Goal: Task Accomplishment & Management: Manage account settings

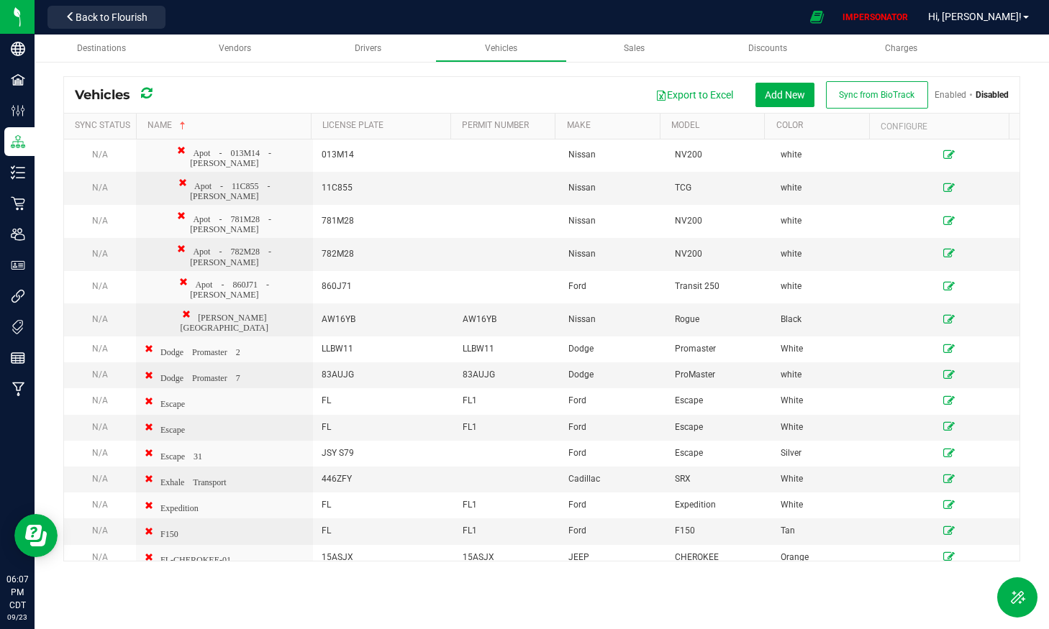
scroll to position [2272, 0]
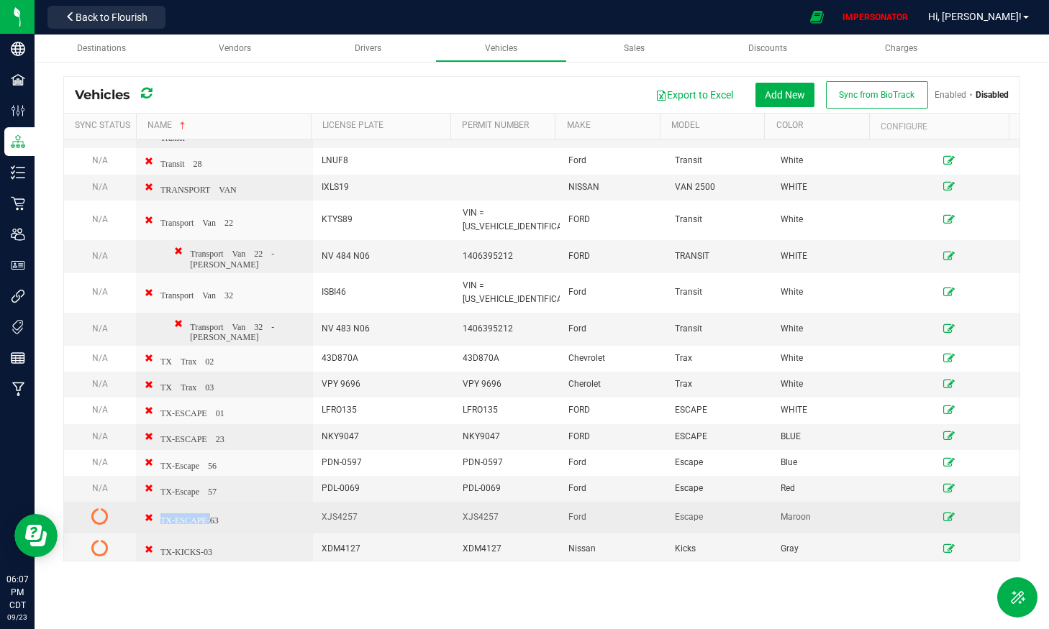
drag, startPoint x: 204, startPoint y: 463, endPoint x: 211, endPoint y: 465, distance: 7.5
click at [211, 502] on td "TX-ESCAPE-63" at bounding box center [224, 518] width 177 height 32
click at [221, 502] on td "TX-ESCAPE-63" at bounding box center [224, 518] width 177 height 32
drag, startPoint x: 228, startPoint y: 466, endPoint x: 217, endPoint y: 465, distance: 11.6
click at [217, 502] on td "TX-ESCAPE-63" at bounding box center [224, 518] width 177 height 32
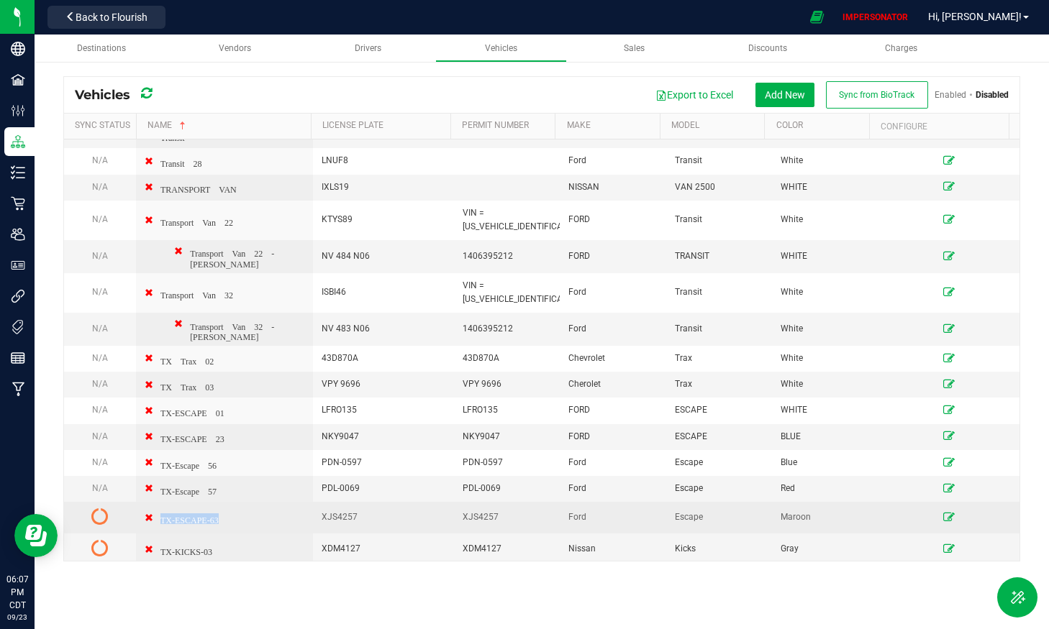
copy span "TX-ESCAPE-63"
click at [103, 508] on icon at bounding box center [99, 516] width 17 height 17
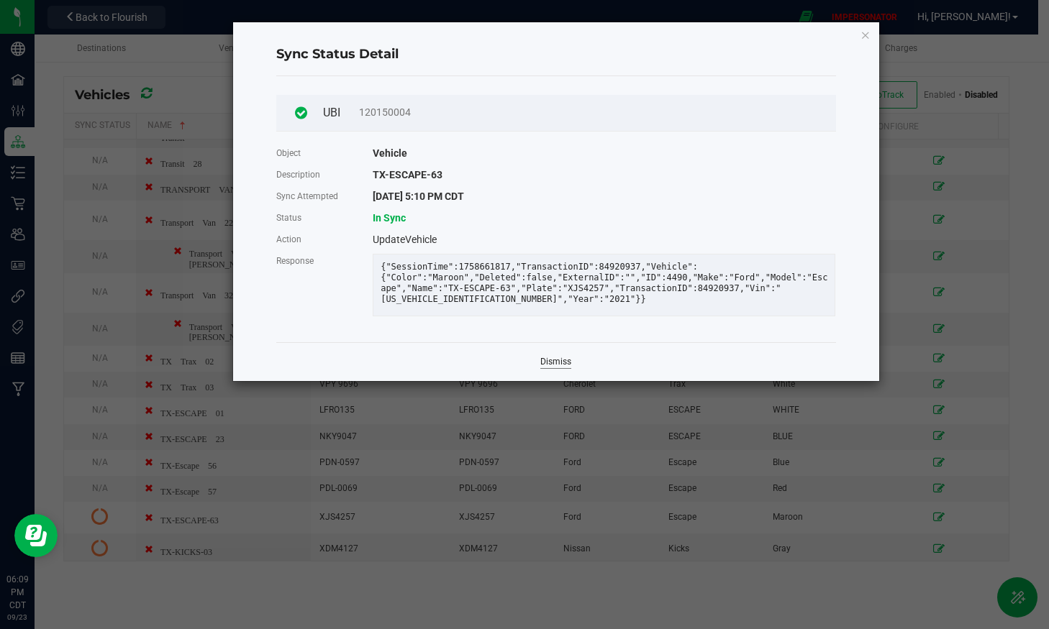
click at [563, 368] on link "Dismiss" at bounding box center [555, 362] width 31 height 12
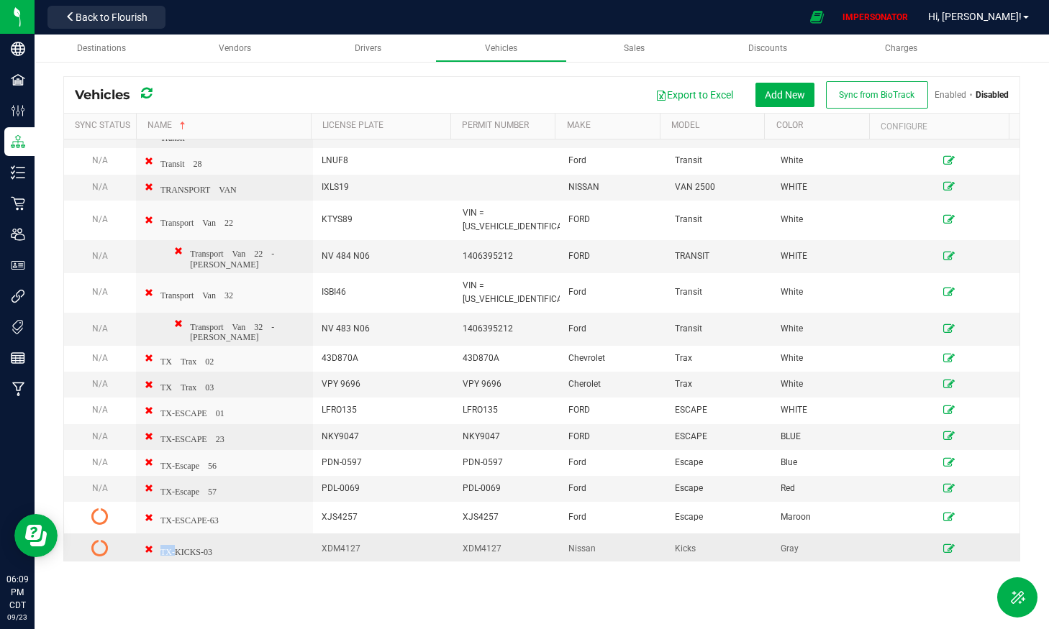
drag, startPoint x: 206, startPoint y: 499, endPoint x: 175, endPoint y: 499, distance: 31.7
click at [175, 534] on td "TX-KICKS-03" at bounding box center [224, 550] width 177 height 32
click at [173, 546] on span "TX-KICKS-03" at bounding box center [186, 551] width 52 height 10
drag, startPoint x: 163, startPoint y: 500, endPoint x: 214, endPoint y: 499, distance: 51.8
click at [214, 534] on td "TX-KICKS-03" at bounding box center [224, 550] width 177 height 32
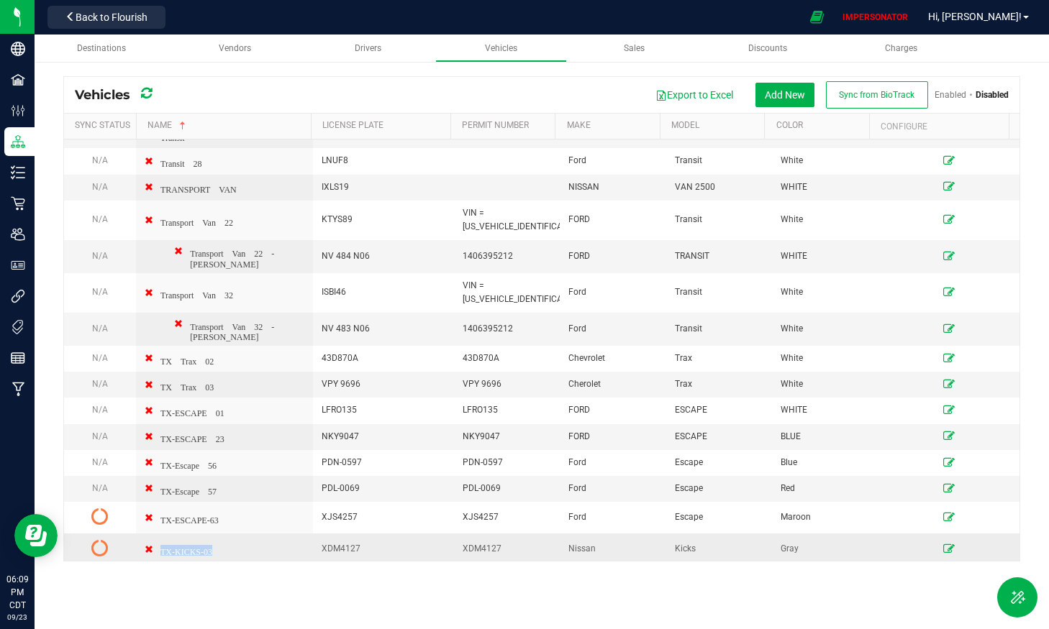
click at [211, 534] on td "TX-KICKS-03" at bounding box center [224, 550] width 177 height 32
copy span "TX-KICKS-03"
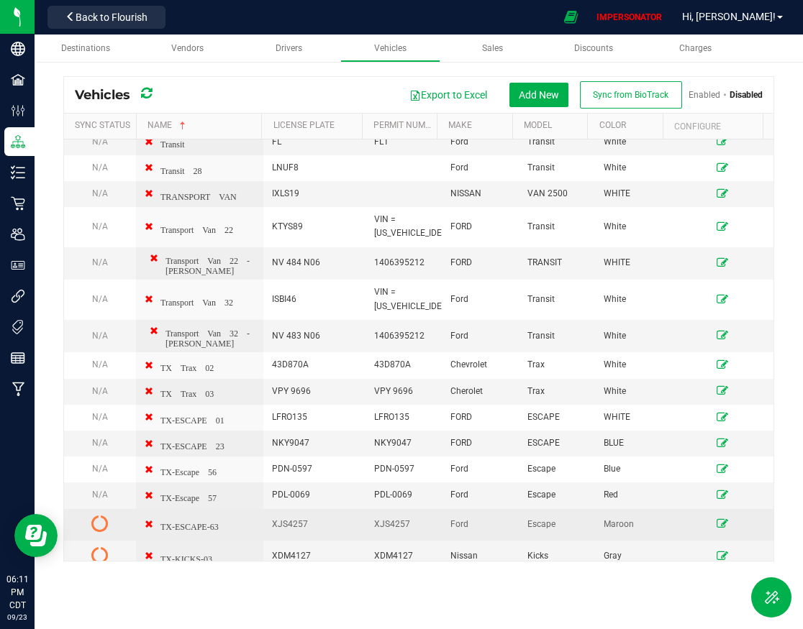
click at [105, 515] on icon at bounding box center [99, 523] width 17 height 17
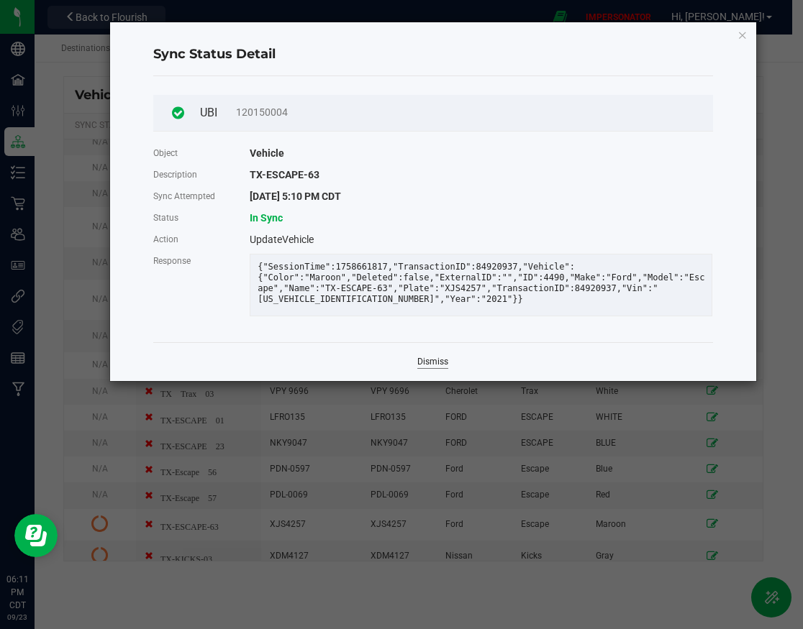
click at [440, 368] on link "Dismiss" at bounding box center [432, 362] width 31 height 12
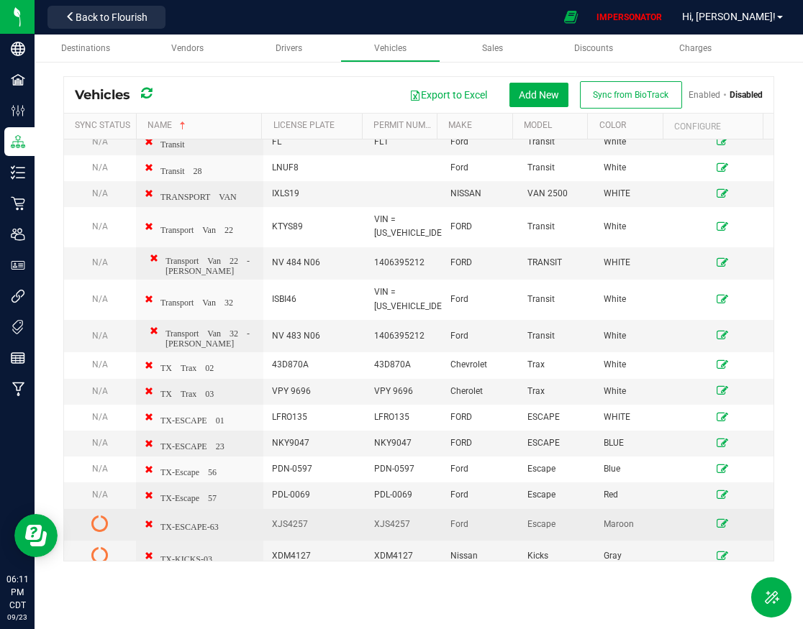
click at [717, 519] on icon at bounding box center [723, 523] width 12 height 9
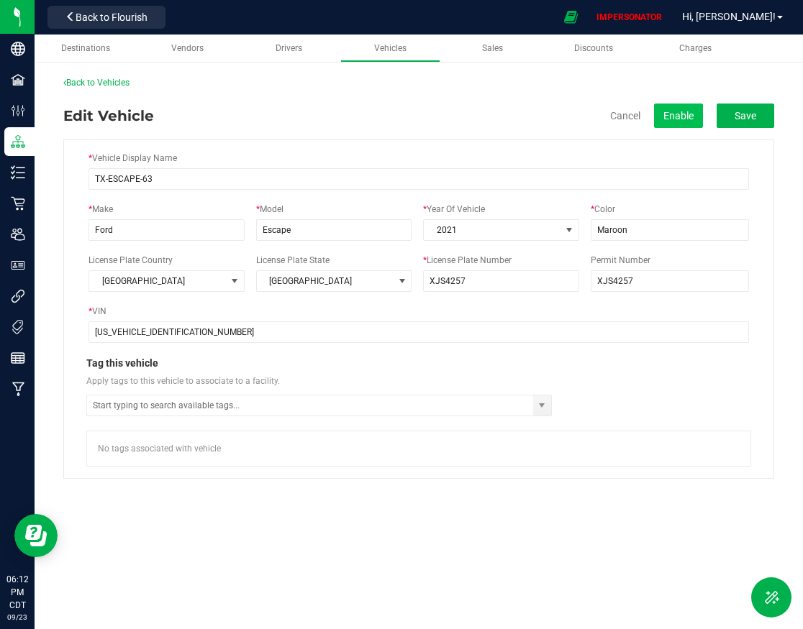
click at [676, 110] on button "Enable" at bounding box center [678, 116] width 49 height 24
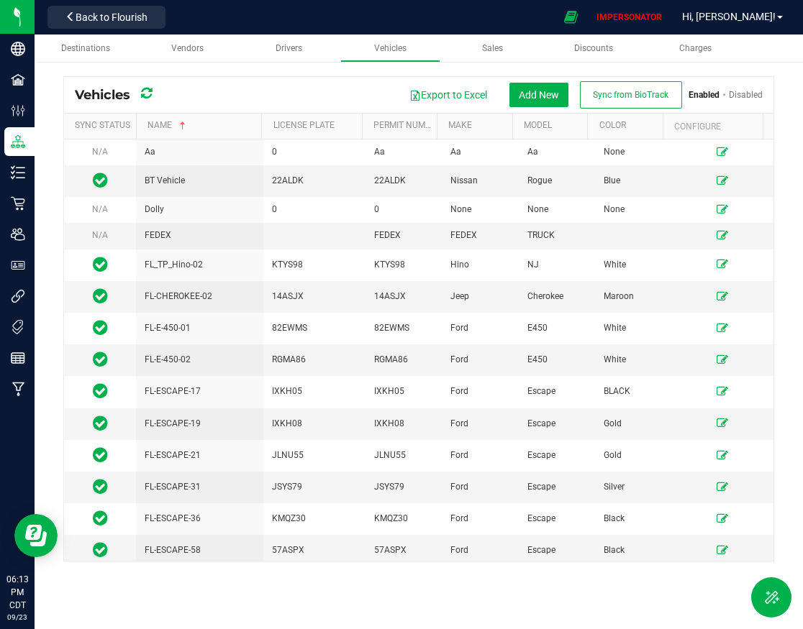
click at [743, 99] on link "Disabled" at bounding box center [746, 95] width 34 height 10
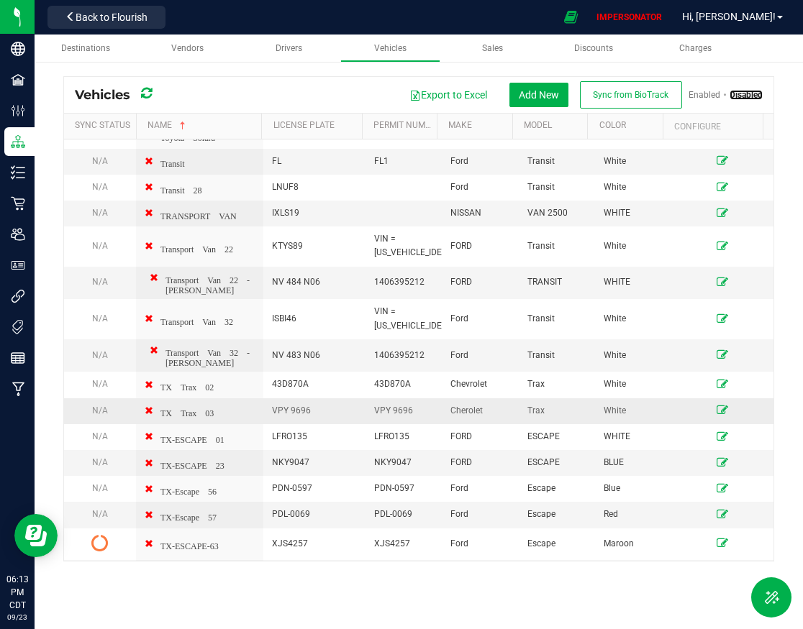
scroll to position [2314, 0]
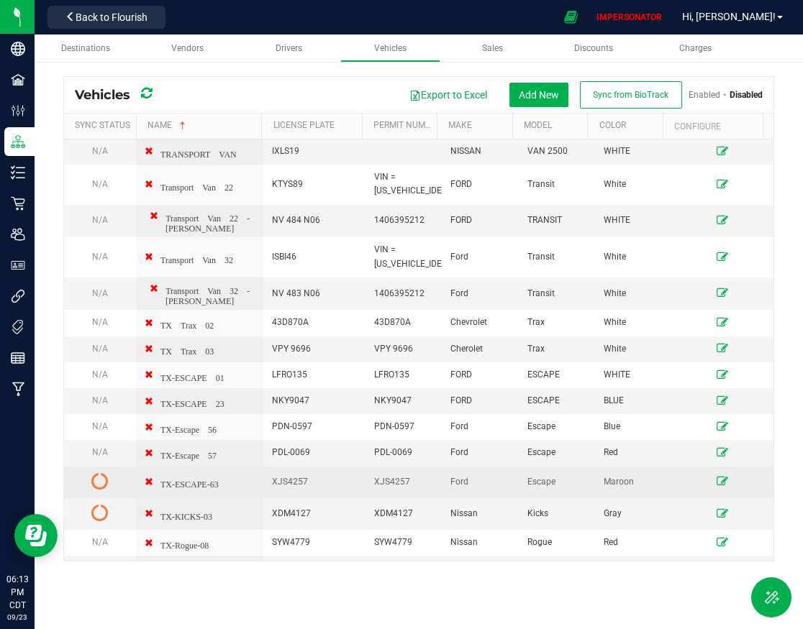
click at [100, 473] on icon at bounding box center [99, 481] width 17 height 17
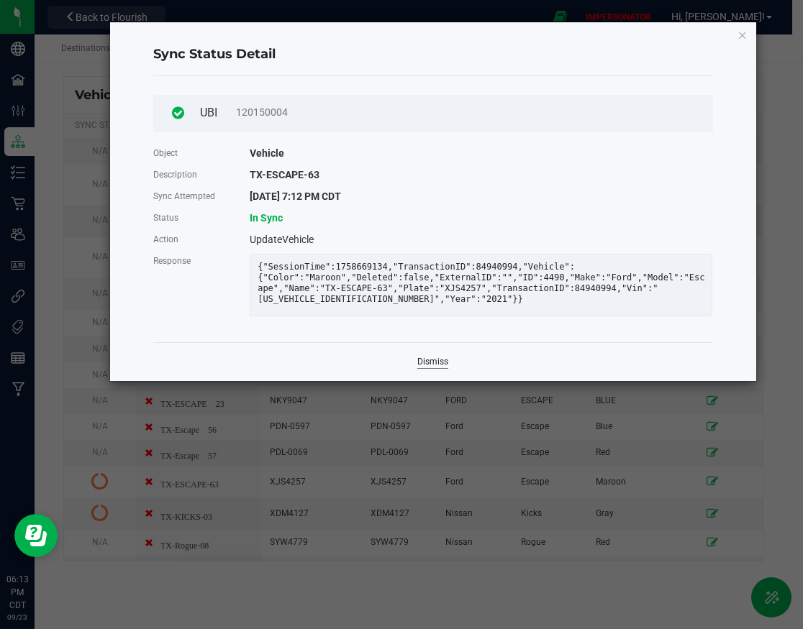
click at [432, 368] on link "Dismiss" at bounding box center [432, 362] width 31 height 12
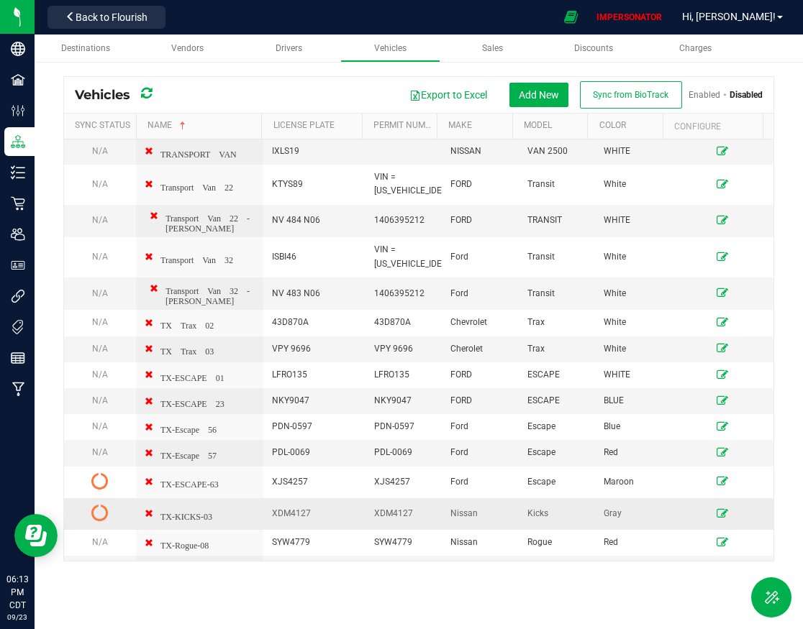
click at [103, 504] on icon at bounding box center [99, 512] width 17 height 17
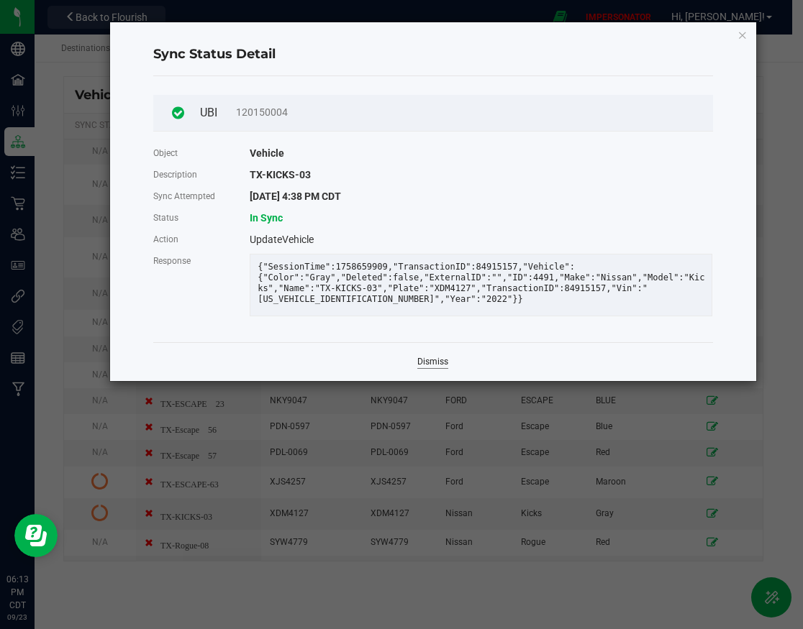
click at [431, 368] on link "Dismiss" at bounding box center [432, 362] width 31 height 12
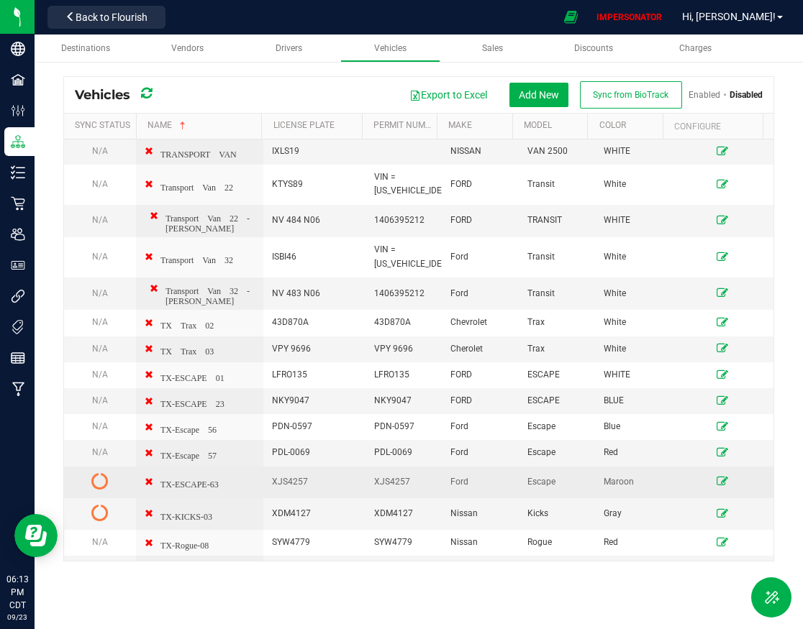
click at [100, 473] on icon at bounding box center [99, 481] width 17 height 17
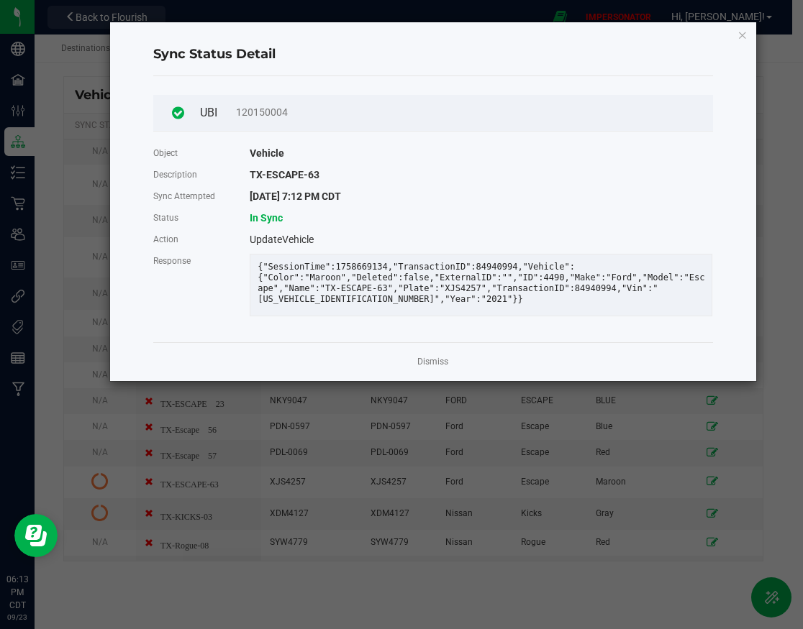
click at [275, 281] on div "{"SessionTime":1758669134,"TransactionID":84940994,"Vehicle":{"Color":"Maroon",…" at bounding box center [481, 283] width 468 height 43
drag, startPoint x: 251, startPoint y: 173, endPoint x: 325, endPoint y: 173, distance: 74.1
click at [327, 173] on div "TX-ESCAPE-63" at bounding box center [481, 175] width 484 height 22
copy div "TX-ESCAPE-63"
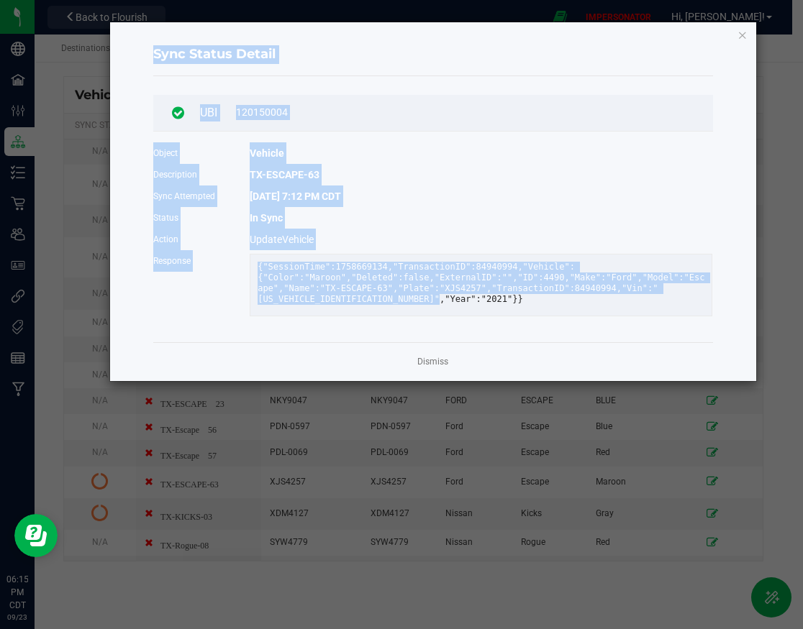
drag, startPoint x: 277, startPoint y: 307, endPoint x: 124, endPoint y: 58, distance: 292.3
click at [124, 58] on div "Sync Status Detail UBI 120150004 Object Vehicle Description TX-ESCAPE-63 Sync A…" at bounding box center [433, 201] width 646 height 359
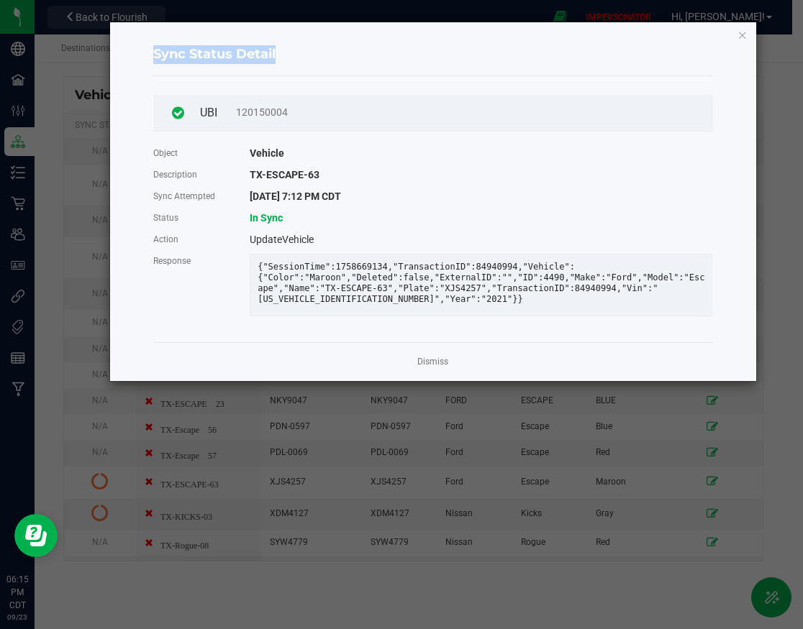
copy div "Sync Status Detail UBI 120150004 Object Vehicle Description TX-ESCAPE-63 Sync A…"
click at [427, 368] on link "Dismiss" at bounding box center [432, 362] width 31 height 12
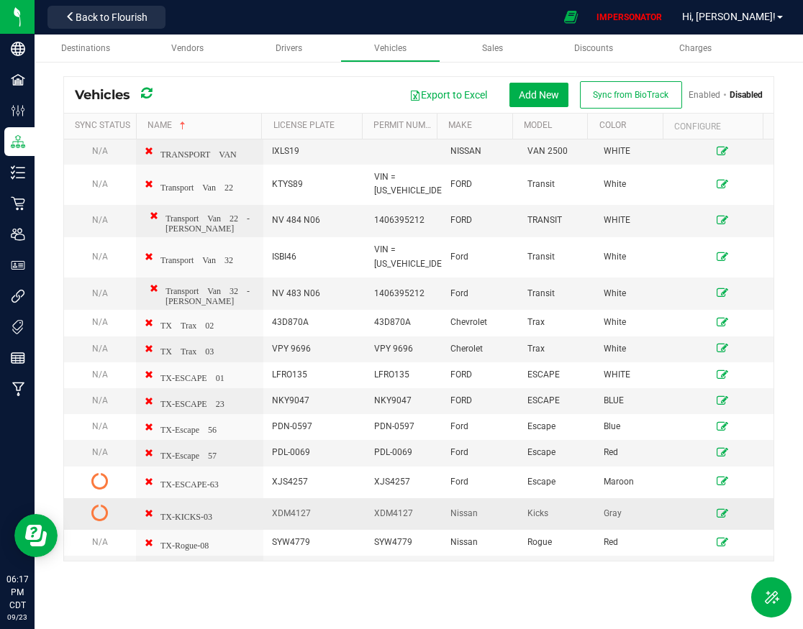
click at [209, 506] on td "TX-KICKS-03" at bounding box center [199, 515] width 127 height 32
click at [101, 504] on icon at bounding box center [99, 512] width 17 height 17
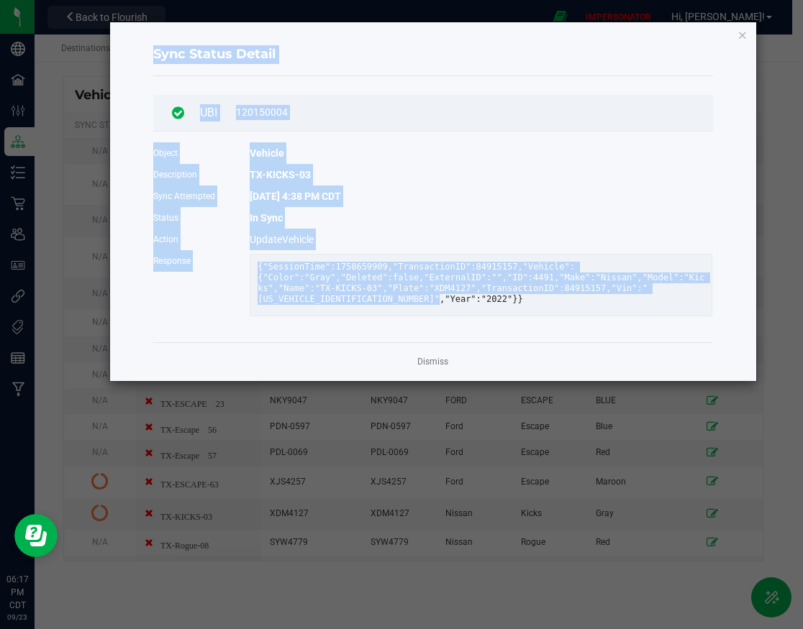
drag, startPoint x: 154, startPoint y: 53, endPoint x: 420, endPoint y: 318, distance: 375.9
click at [420, 318] on div "Sync Status Detail UBI 120150004 Object Vehicle Description TX-KICKS-03 Sync At…" at bounding box center [433, 201] width 646 height 359
copy div "Sync Status Detail UBI 120150004 Object Vehicle Description TX-KICKS-03 Sync At…"
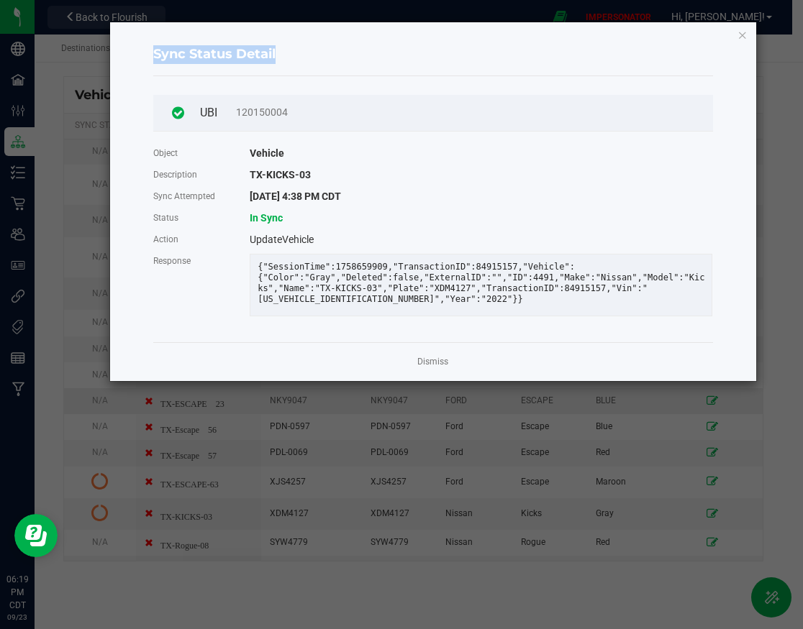
click at [438, 368] on link "Dismiss" at bounding box center [432, 362] width 31 height 12
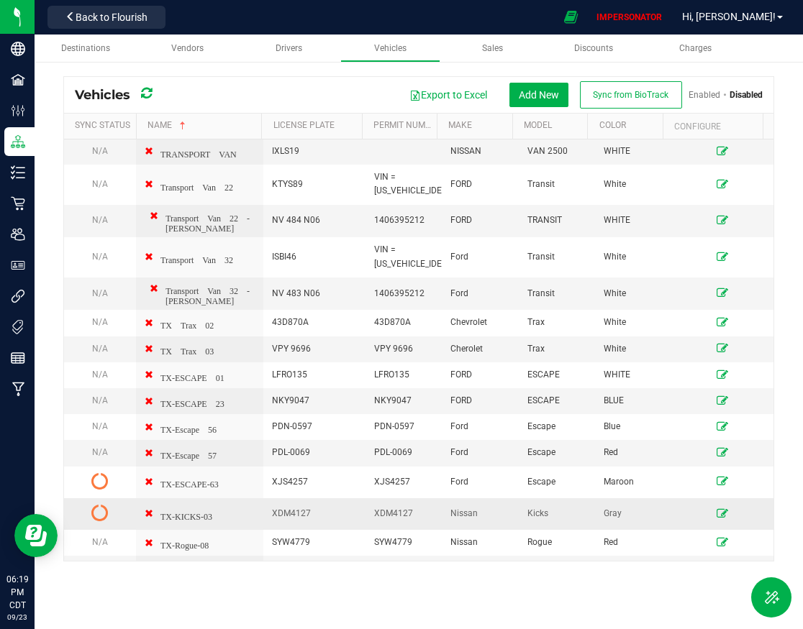
click at [717, 509] on icon at bounding box center [723, 513] width 12 height 9
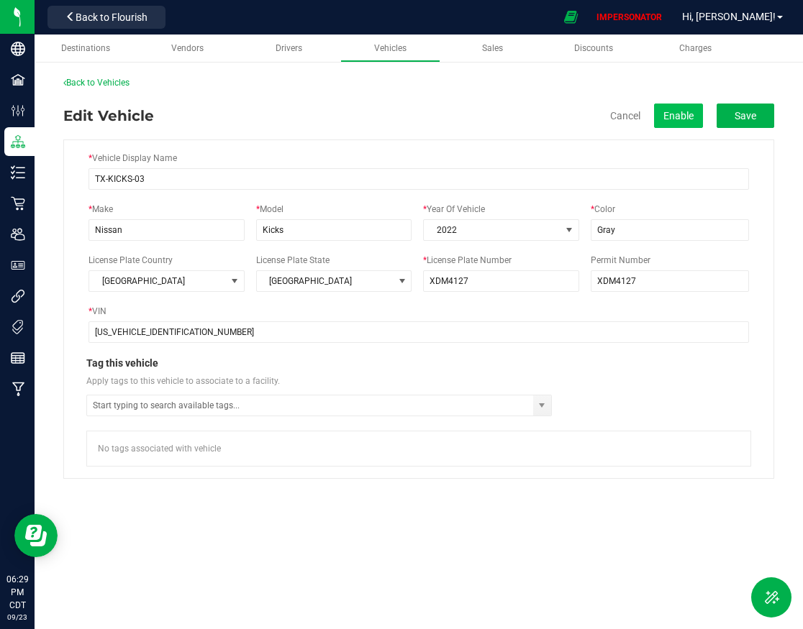
click at [676, 118] on button "Enable" at bounding box center [678, 116] width 49 height 24
